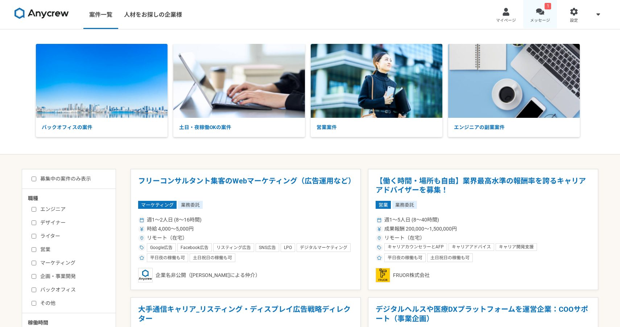
click at [541, 16] on link "1 メッセージ" at bounding box center [540, 14] width 34 height 29
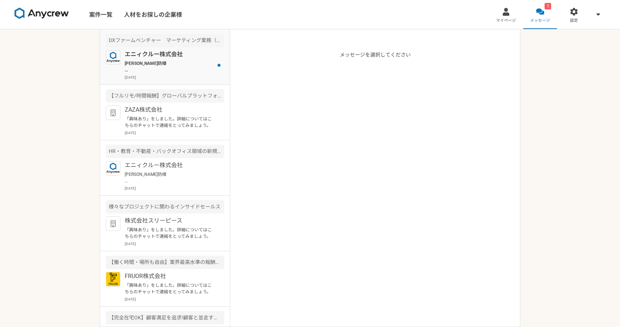
click at [197, 69] on p "[PERSON_NAME]防様 案件のご確認ありがとうございます。 1点確認となりますが、毎週[DATE]10時～12時半の出社のご対応は可能でしょうか？" at bounding box center [169, 66] width 89 height 13
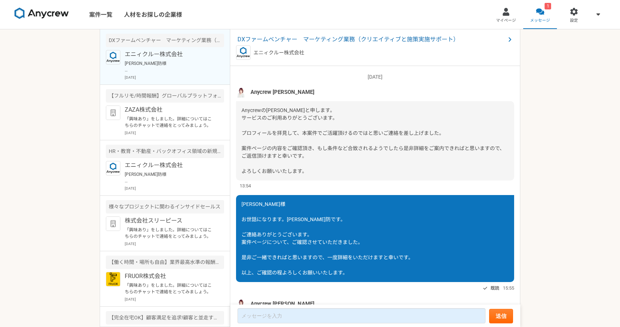
scroll to position [79, 0]
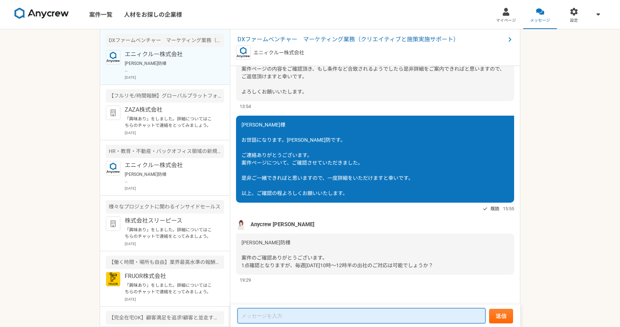
click at [303, 314] on textarea at bounding box center [361, 315] width 248 height 15
click at [311, 317] on textarea "お返事ありがとうございます！。" at bounding box center [361, 316] width 248 height 14
click at [325, 317] on textarea "お返事ありがとうございます。" at bounding box center [361, 316] width 248 height 14
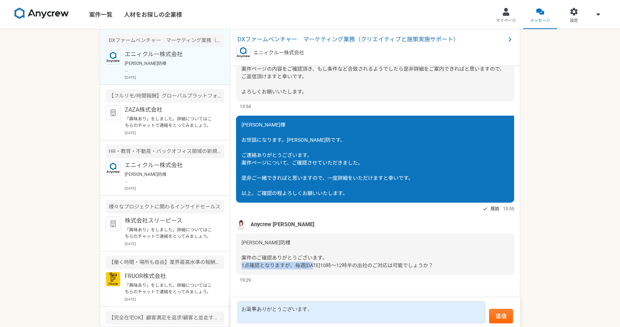
drag, startPoint x: 296, startPoint y: 265, endPoint x: 369, endPoint y: 266, distance: 72.8
click at [369, 266] on span "[PERSON_NAME]防様 案件のご確認ありがとうございます。 1点確認となりますが、毎週[DATE]10時～12時半の出社のご対応は可能でしょうか？" at bounding box center [337, 254] width 192 height 29
copy span "毎週[DATE]10時～12時半の出社"
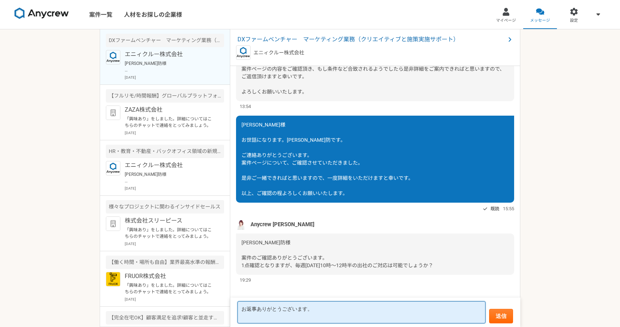
click at [297, 316] on textarea "お返事ありがとうございます。" at bounding box center [361, 312] width 248 height 22
paste textarea "毎週[DATE]10時～12時半の出社"
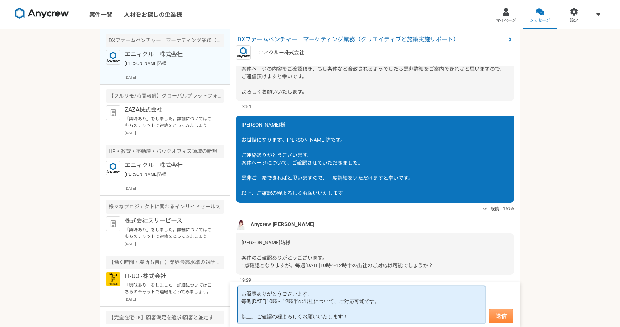
type textarea "お返事ありがとうございます。 毎週[DATE]10時～12時半の出社について、ご対応可能です。 以上、ご確認の程よろしくお願いいたします！"
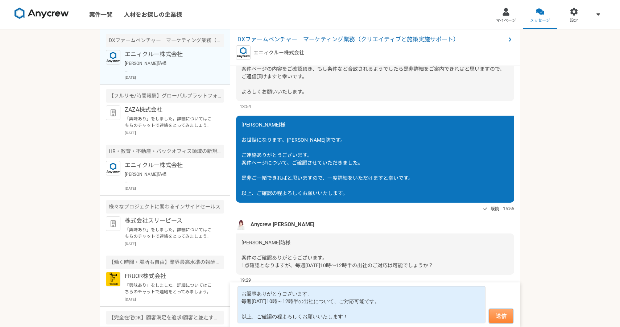
drag, startPoint x: 501, startPoint y: 315, endPoint x: 494, endPoint y: 309, distance: 9.0
click at [501, 315] on button "送信" at bounding box center [501, 316] width 24 height 14
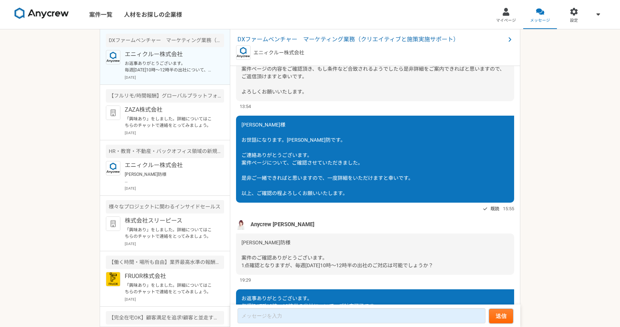
scroll to position [135, 0]
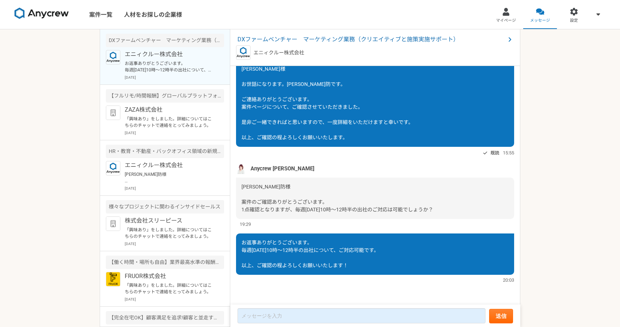
click at [266, 169] on span "Anycrew [PERSON_NAME]" at bounding box center [282, 169] width 64 height 8
click at [40, 14] on img at bounding box center [41, 14] width 54 height 12
